Goal: Share content

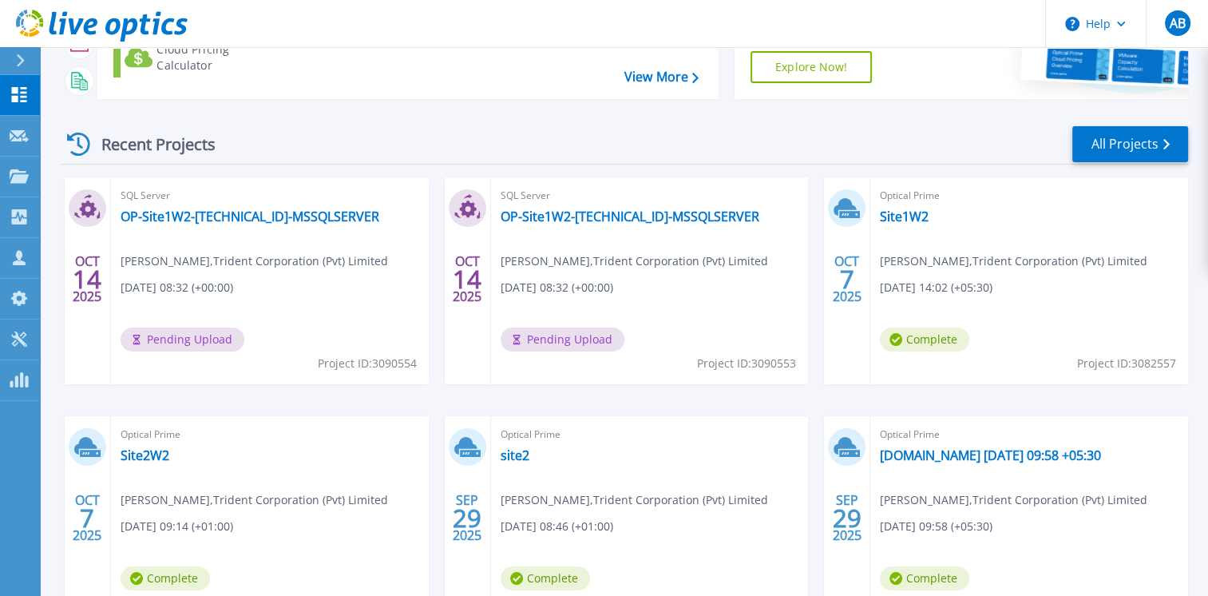
scroll to position [208, 0]
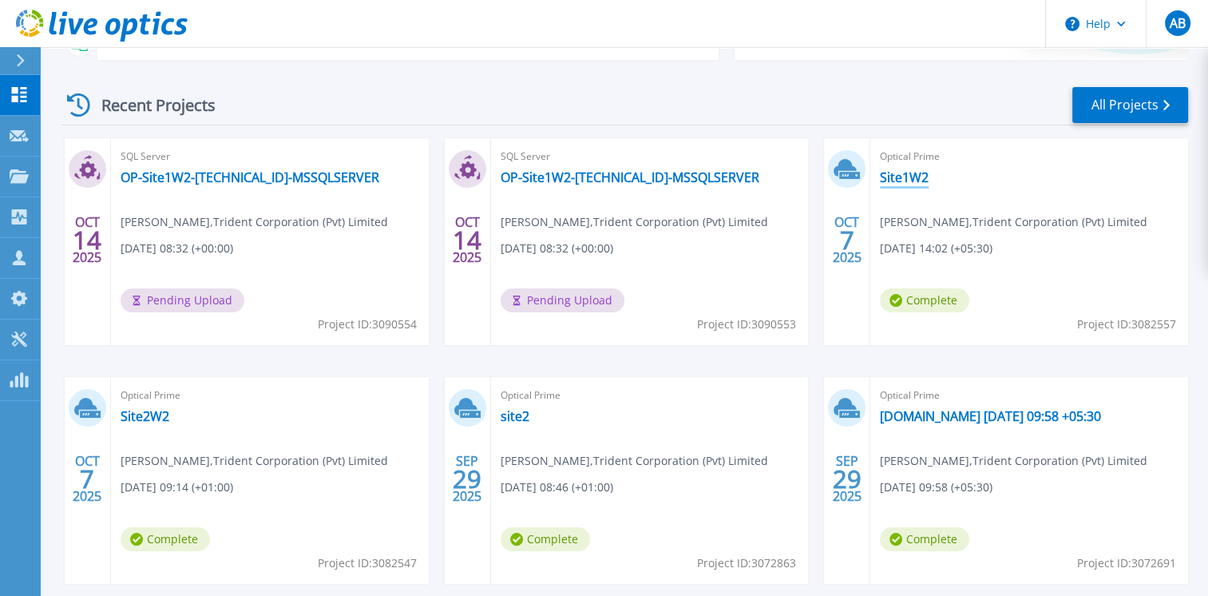
click at [897, 183] on link "Site1W2" at bounding box center [904, 177] width 49 height 16
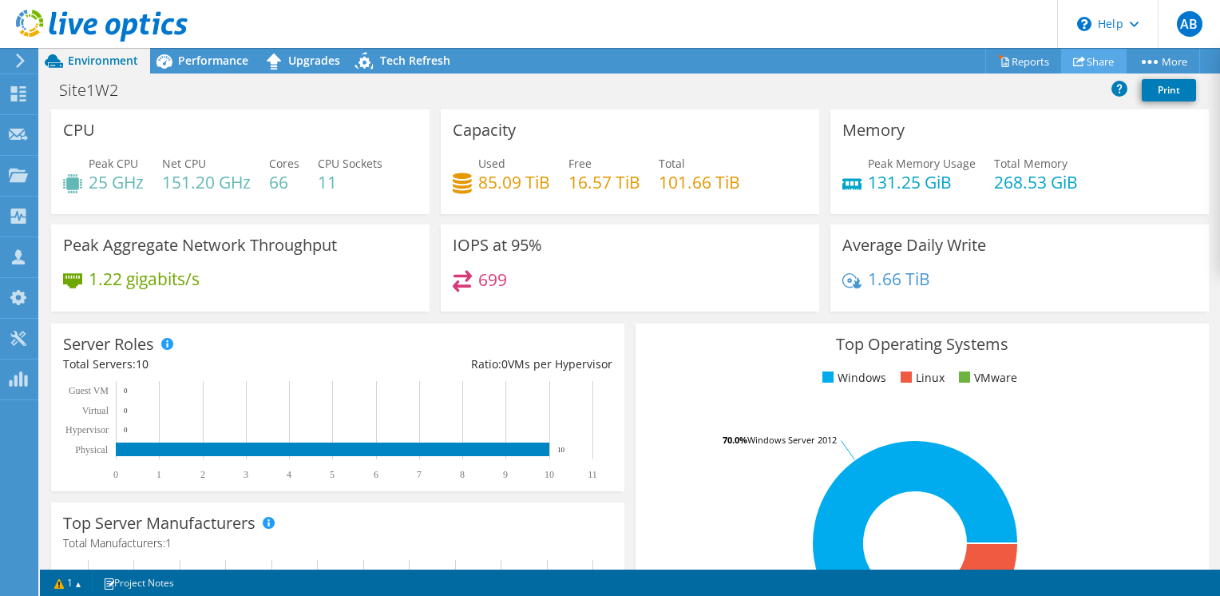
click at [1097, 53] on link "Share" at bounding box center [1093, 61] width 65 height 25
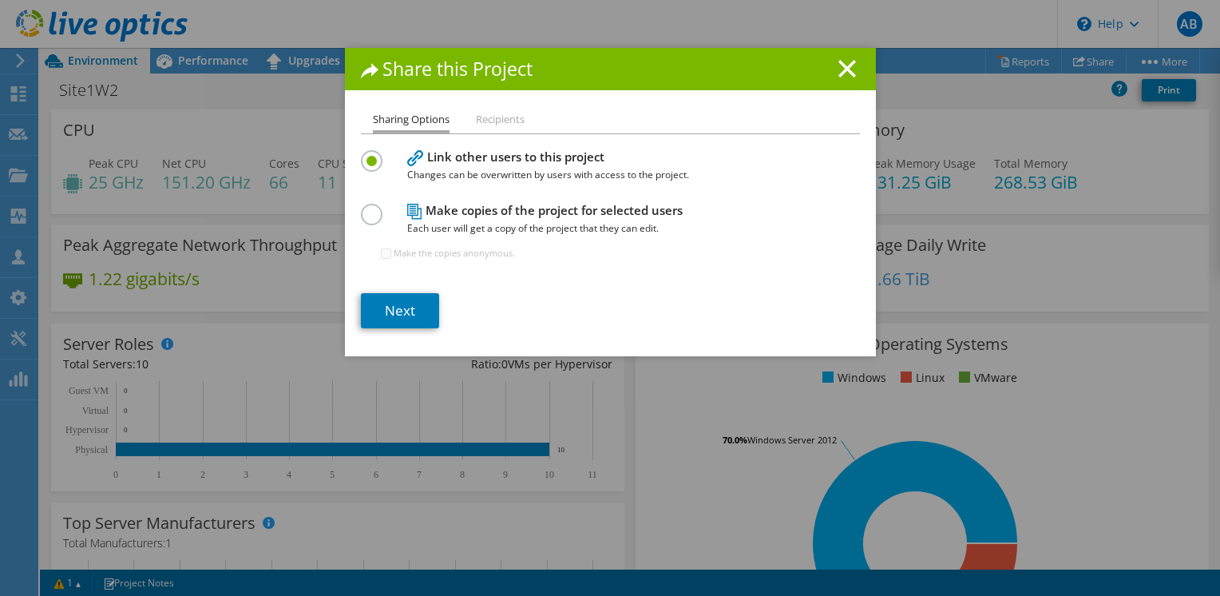
click at [375, 215] on div at bounding box center [375, 213] width 28 height 18
click at [361, 208] on label at bounding box center [375, 206] width 28 height 4
click at [0, 0] on input "radio" at bounding box center [0, 0] width 0 height 0
click at [386, 305] on link "Next" at bounding box center [400, 310] width 78 height 35
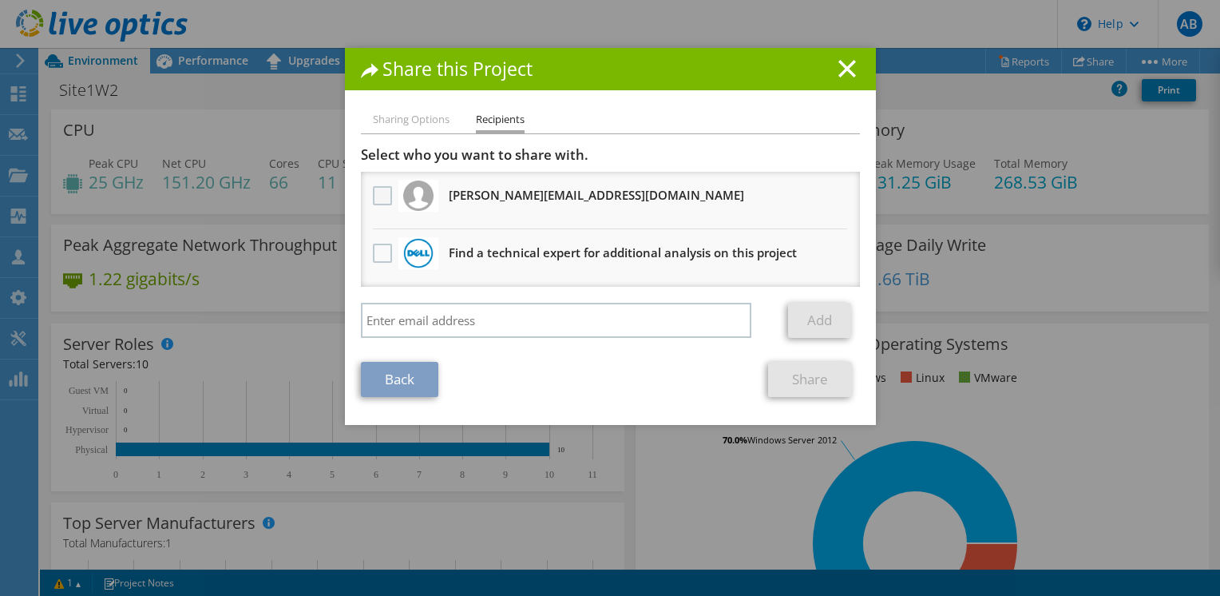
click at [373, 191] on label at bounding box center [384, 195] width 23 height 19
click at [0, 0] on input "checkbox" at bounding box center [0, 0] width 0 height 0
click at [786, 387] on link "Share" at bounding box center [810, 379] width 84 height 35
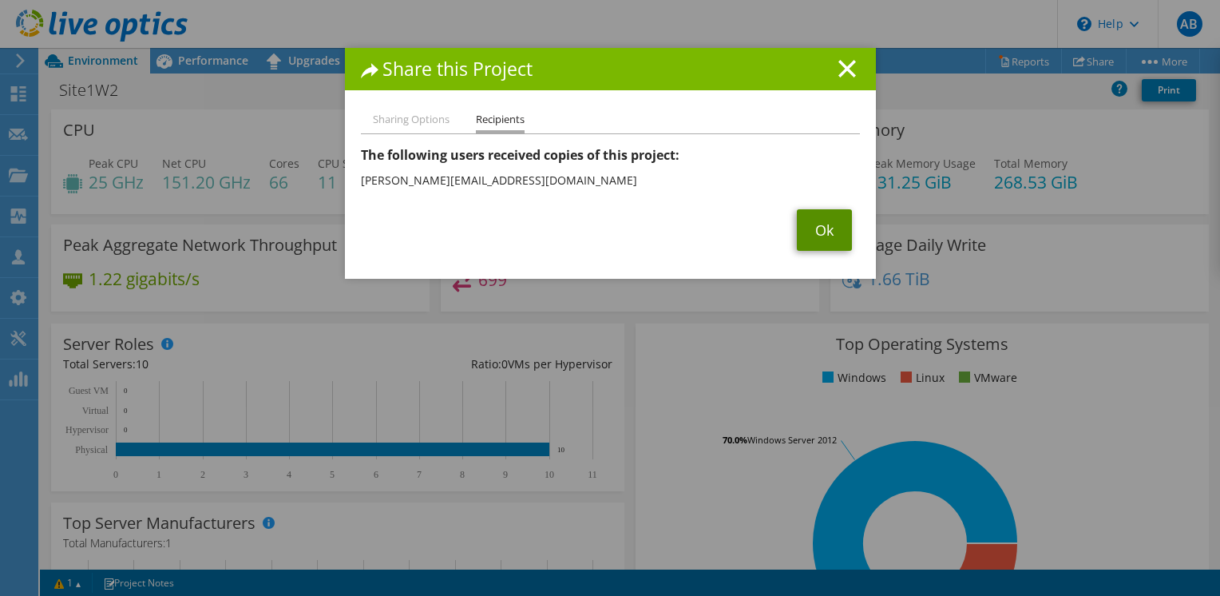
click at [828, 219] on link "Ok" at bounding box center [824, 230] width 55 height 42
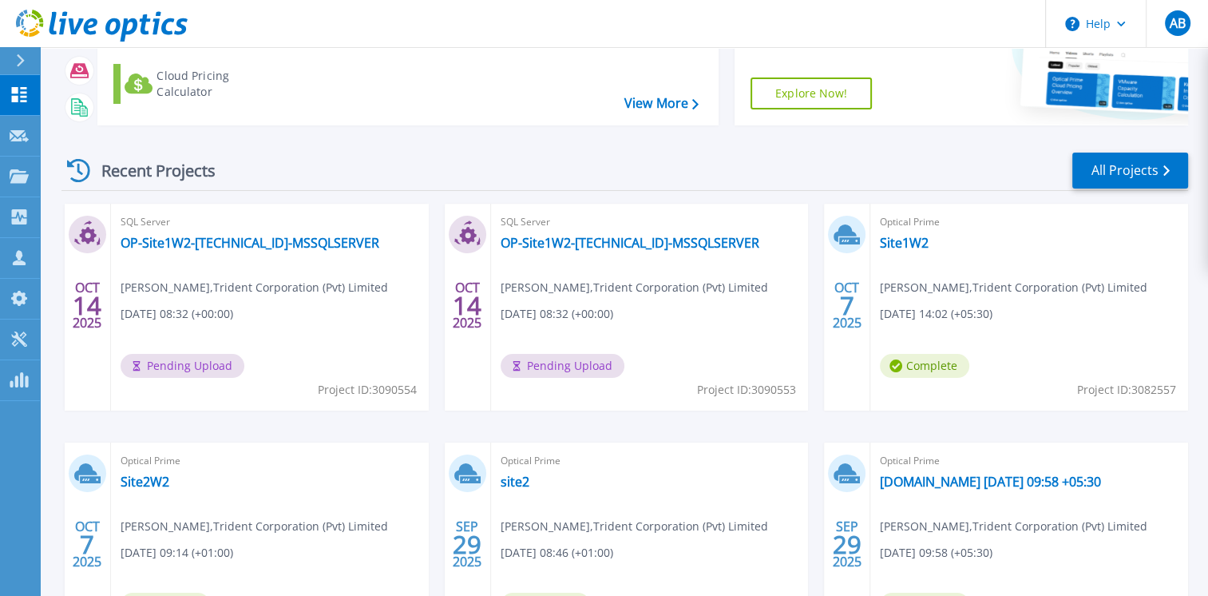
scroll to position [160, 0]
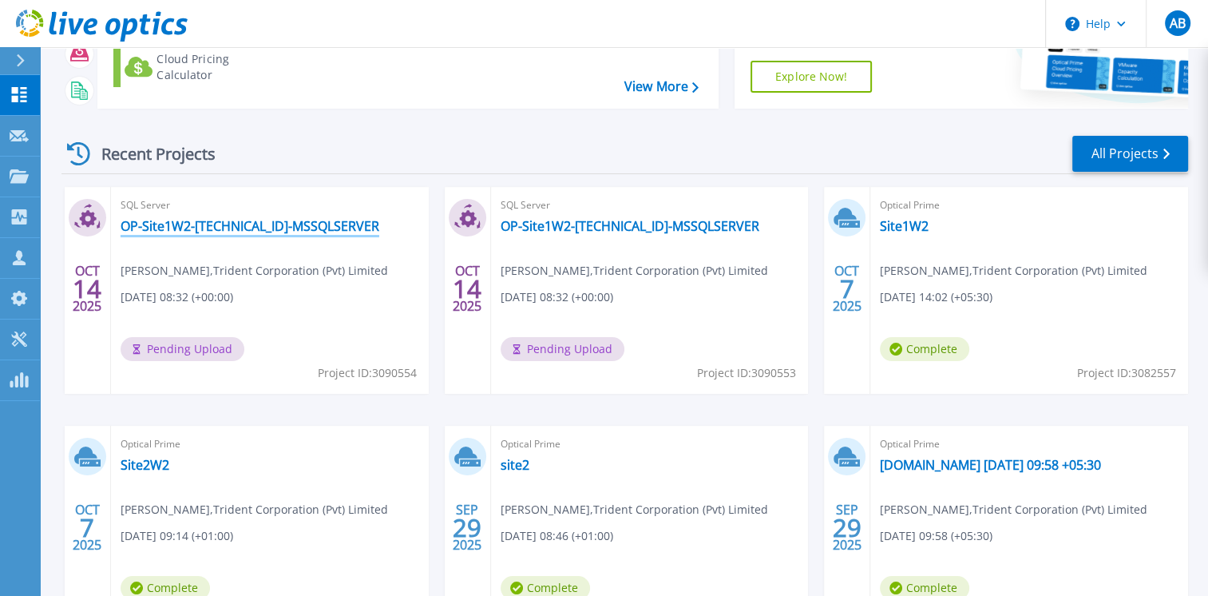
click at [180, 229] on link "OP-Site1W2-192.168.190.122-MSSQLSERVER" at bounding box center [250, 226] width 259 height 16
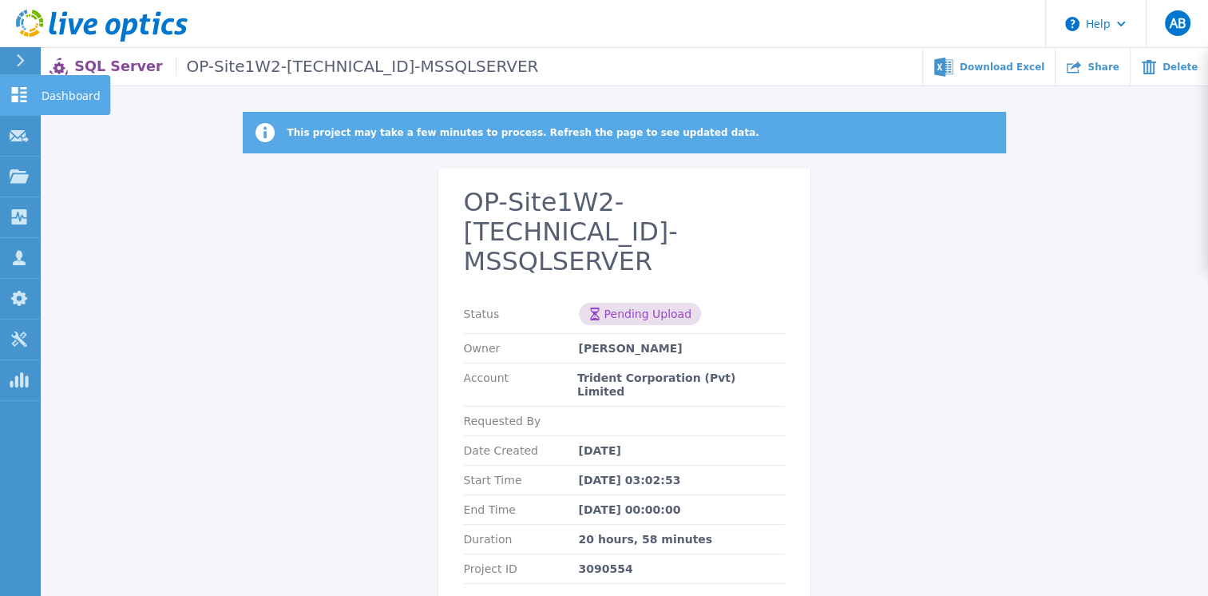
click at [19, 97] on icon at bounding box center [19, 94] width 19 height 15
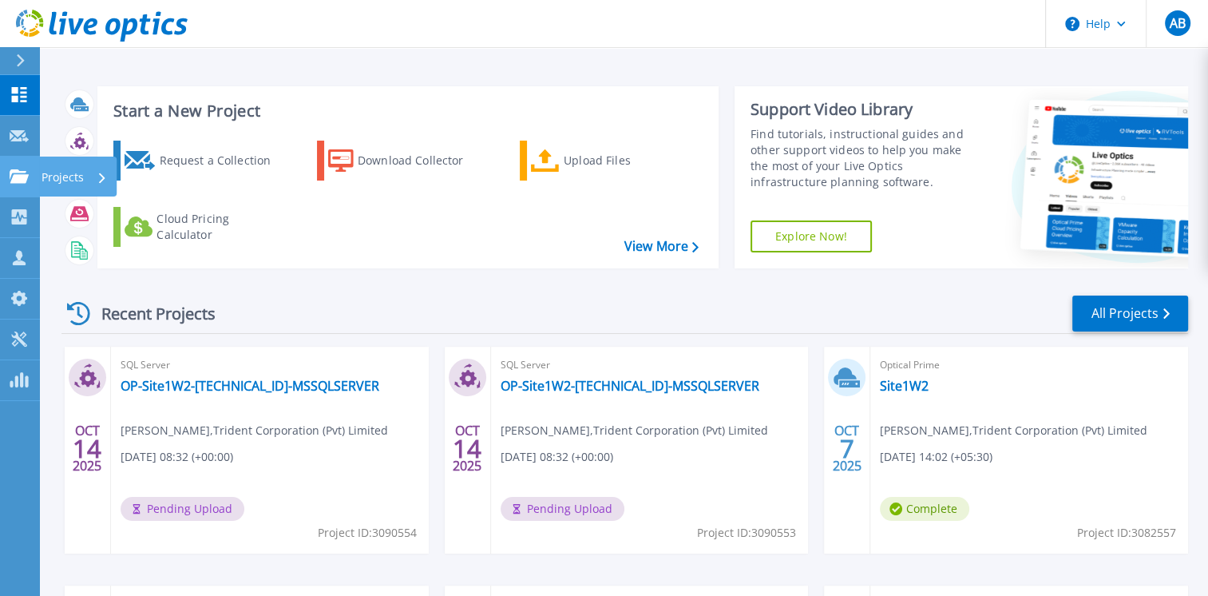
click at [23, 184] on link "Projects Projects" at bounding box center [20, 176] width 40 height 41
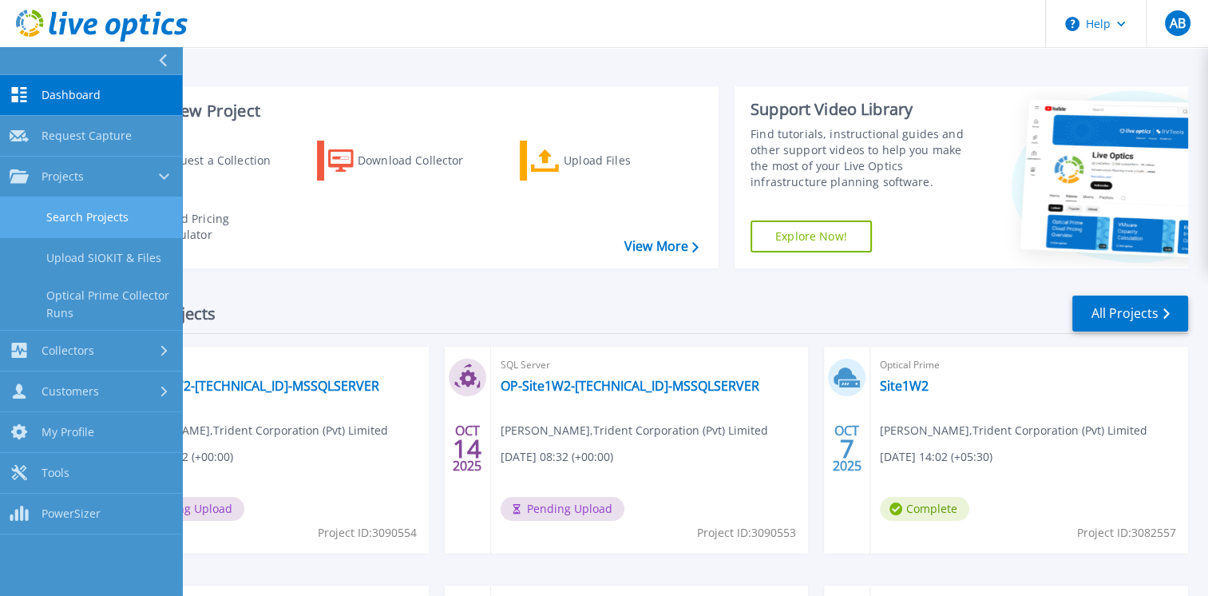
click at [67, 211] on link "Search Projects" at bounding box center [91, 217] width 182 height 41
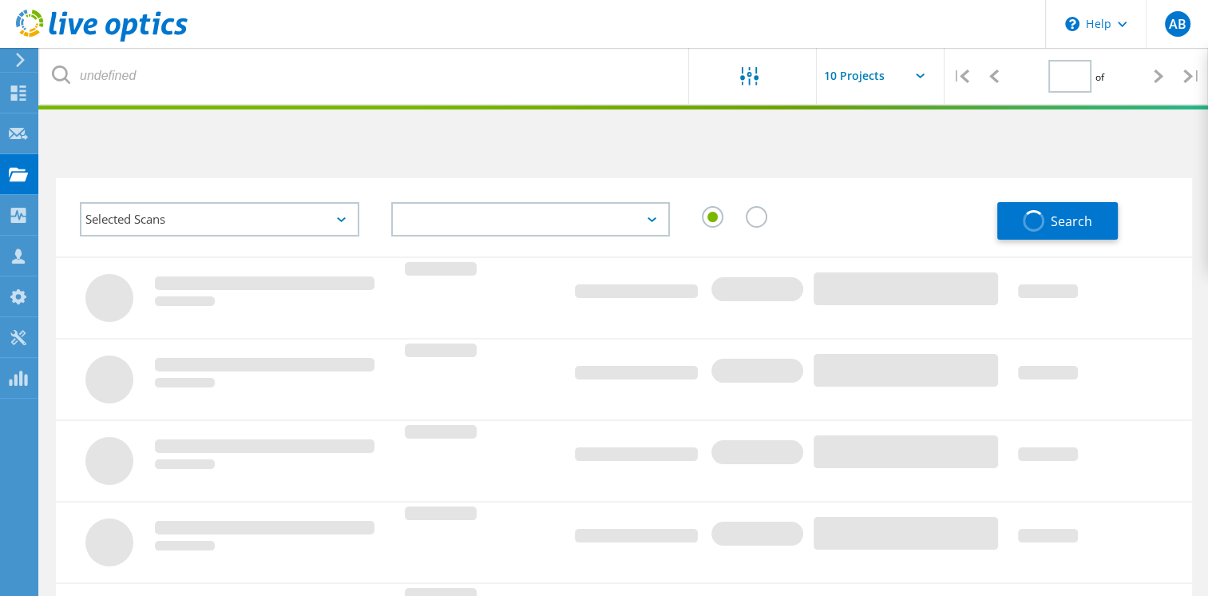
type input "1"
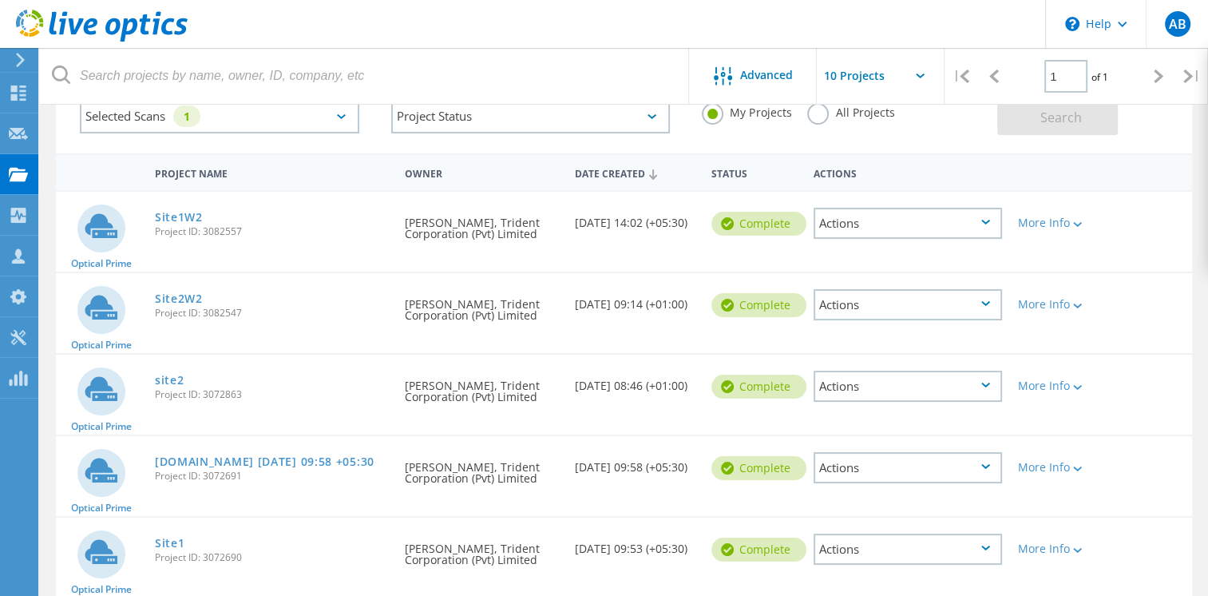
scroll to position [6, 0]
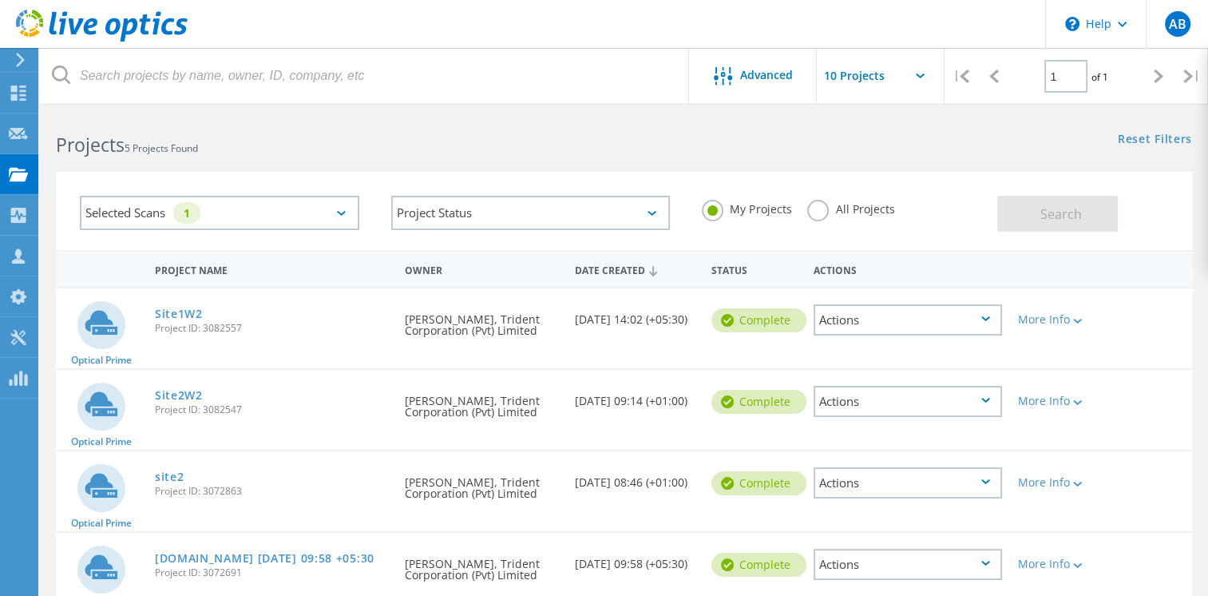
click at [332, 213] on div "Selected Scans 1" at bounding box center [219, 213] width 279 height 34
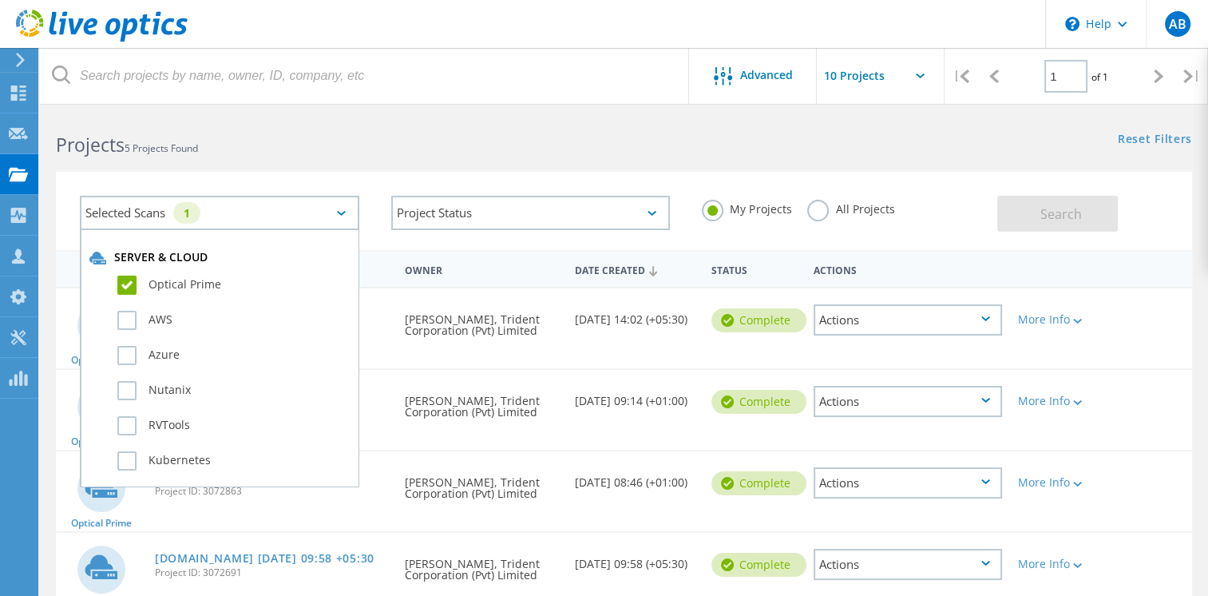
click at [122, 283] on label "Optical Prime" at bounding box center [233, 284] width 232 height 19
click at [0, 0] on input "Optical Prime" at bounding box center [0, 0] width 0 height 0
click at [1065, 209] on span "Search" at bounding box center [1061, 214] width 42 height 18
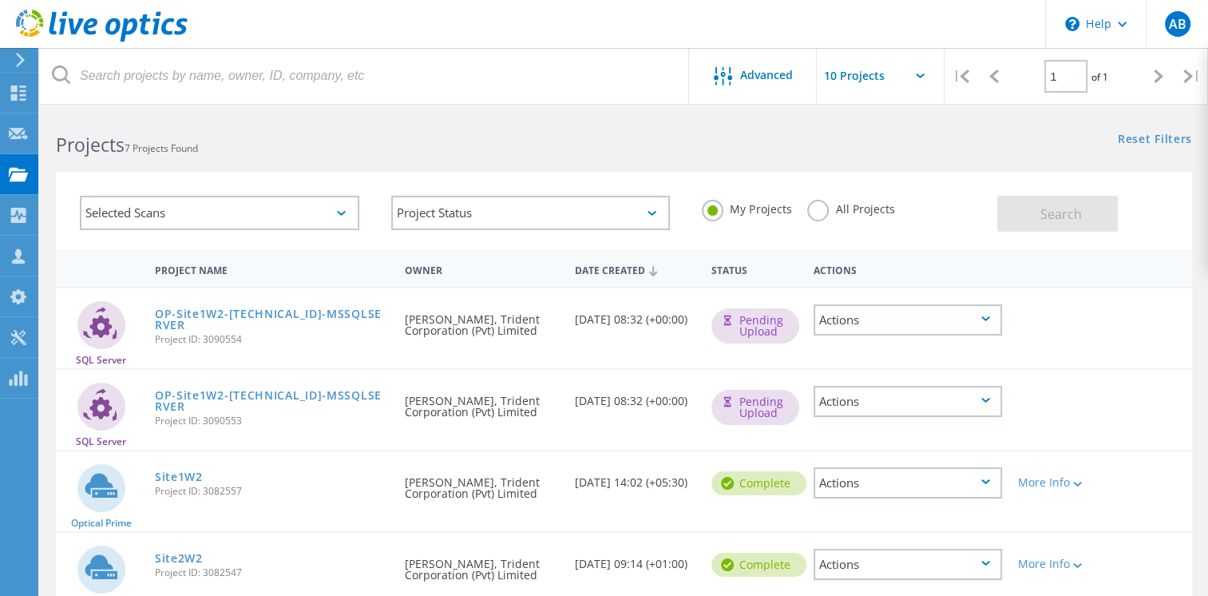
click at [845, 325] on div "Actions" at bounding box center [908, 319] width 188 height 31
click at [674, 287] on div "SQL Server OP-Site1W2-[TECHNICAL_ID]-MSSQLSERVER Project ID: 3090554 Requested …" at bounding box center [624, 327] width 1136 height 81
